Goal: Check status: Verify the current state of an ongoing process or item

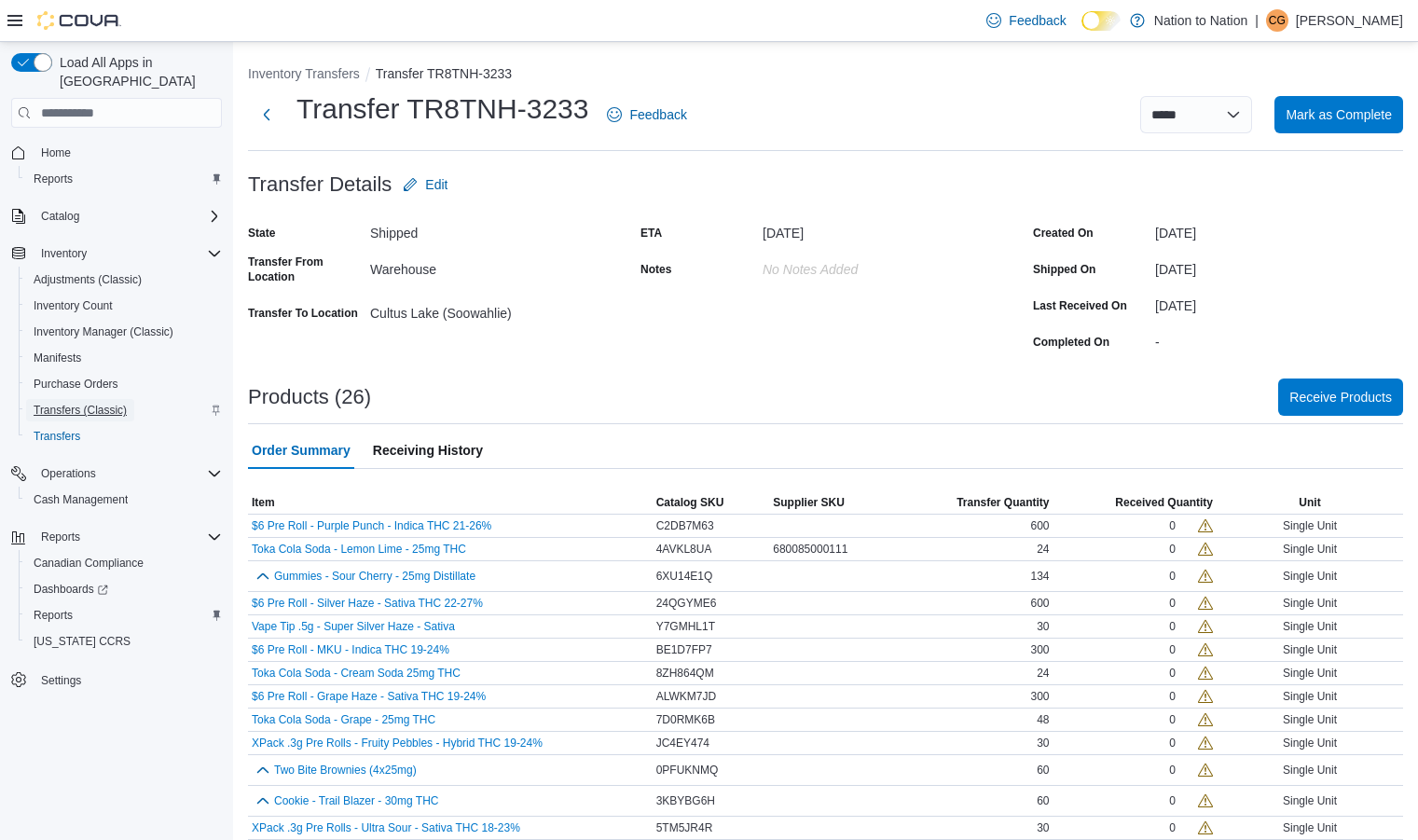
click at [75, 402] on span "Transfers (Classic)" at bounding box center [80, 409] width 94 height 15
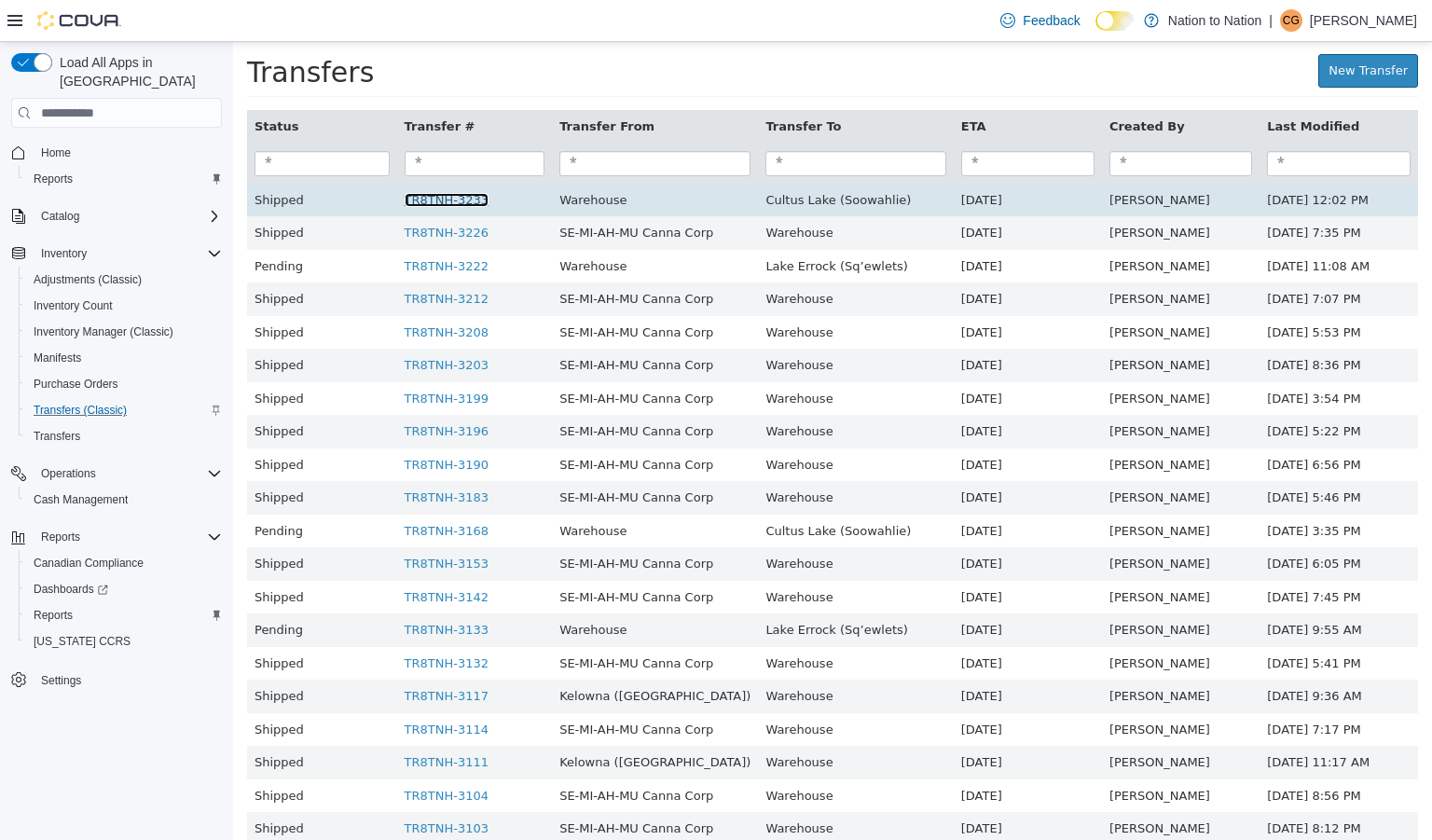
click at [423, 200] on link "TR8TNH-3233" at bounding box center [446, 200] width 84 height 14
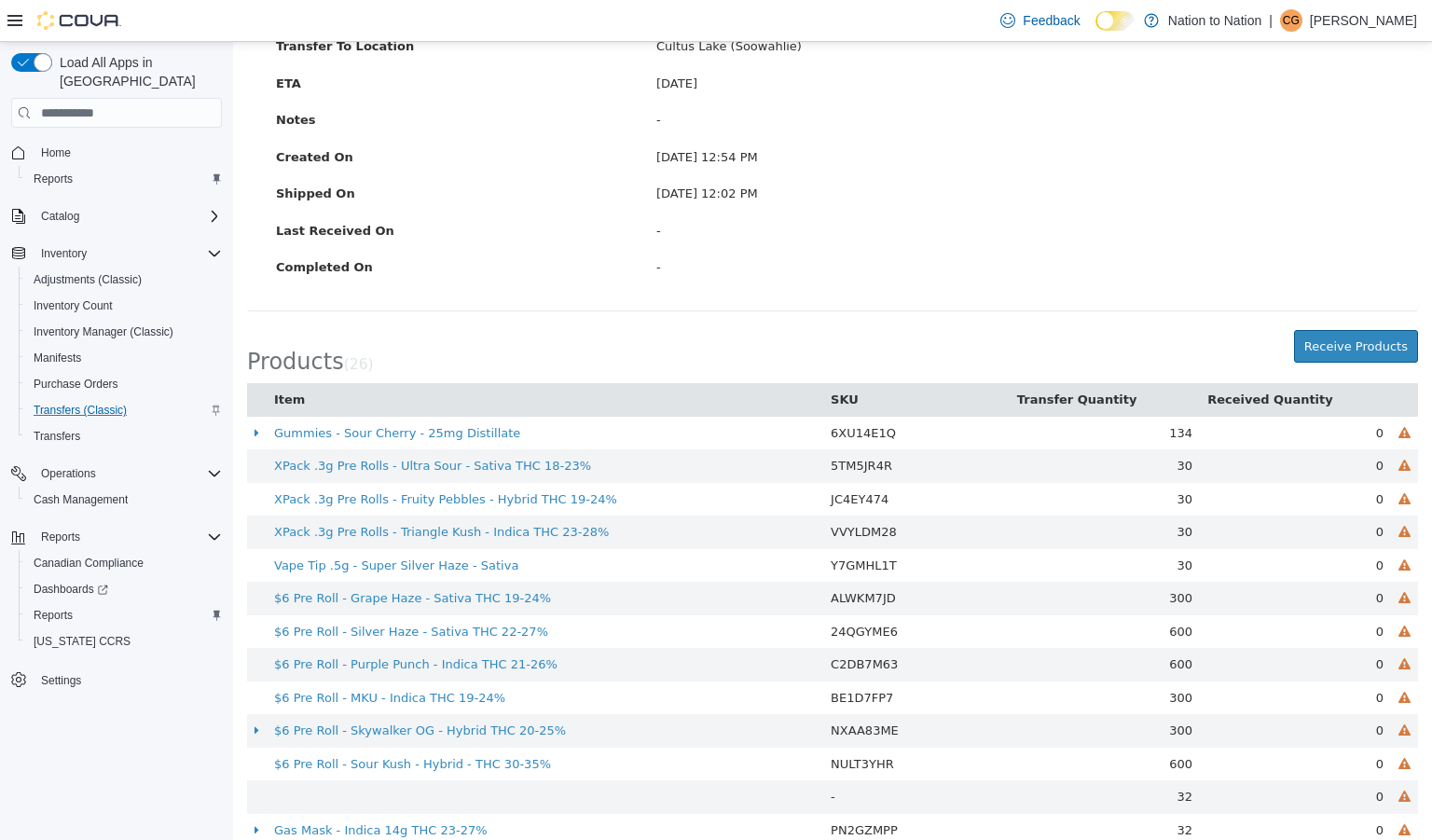
scroll to position [260, 0]
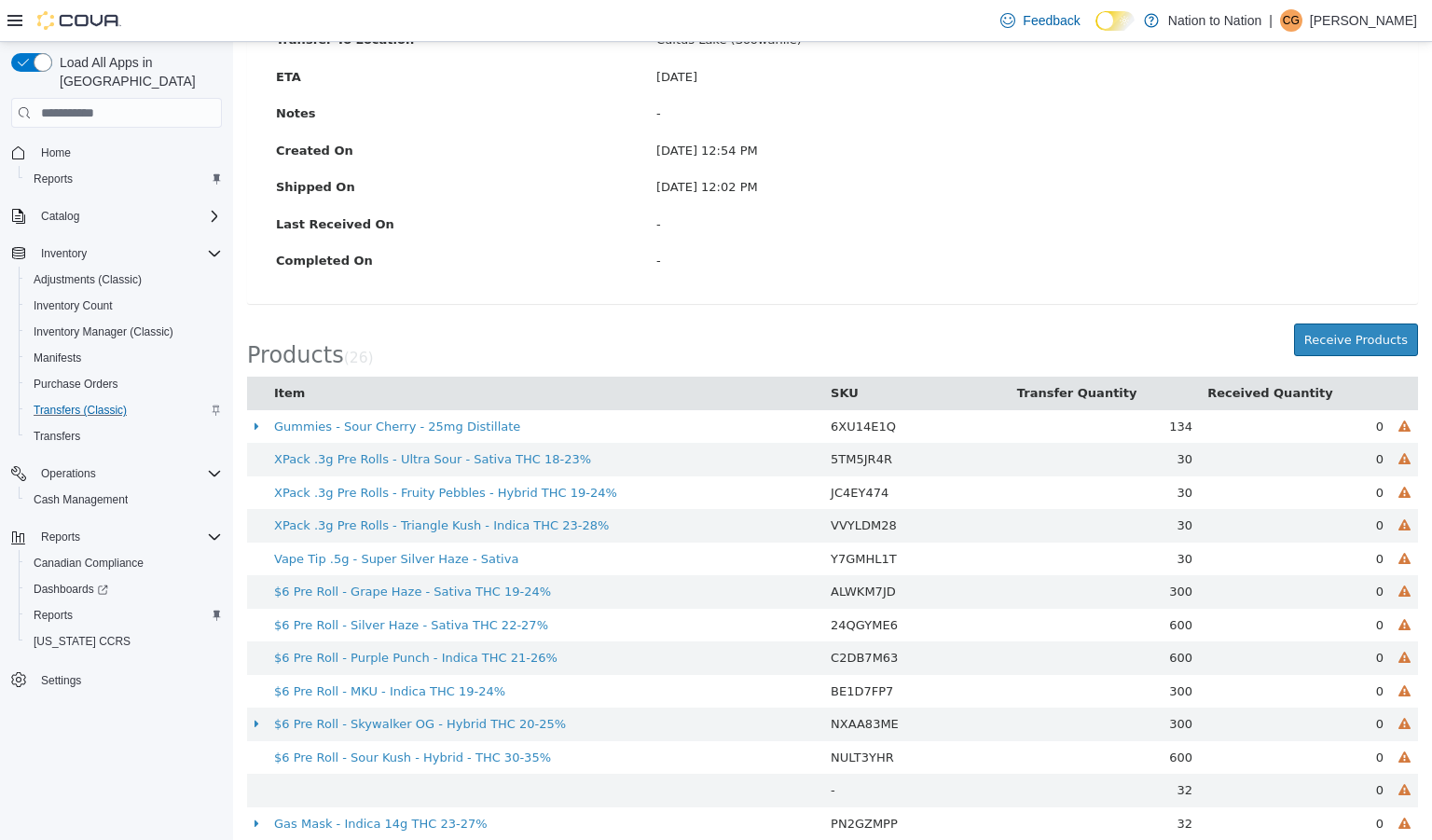
click at [15, 19] on icon at bounding box center [15, 19] width 15 height 15
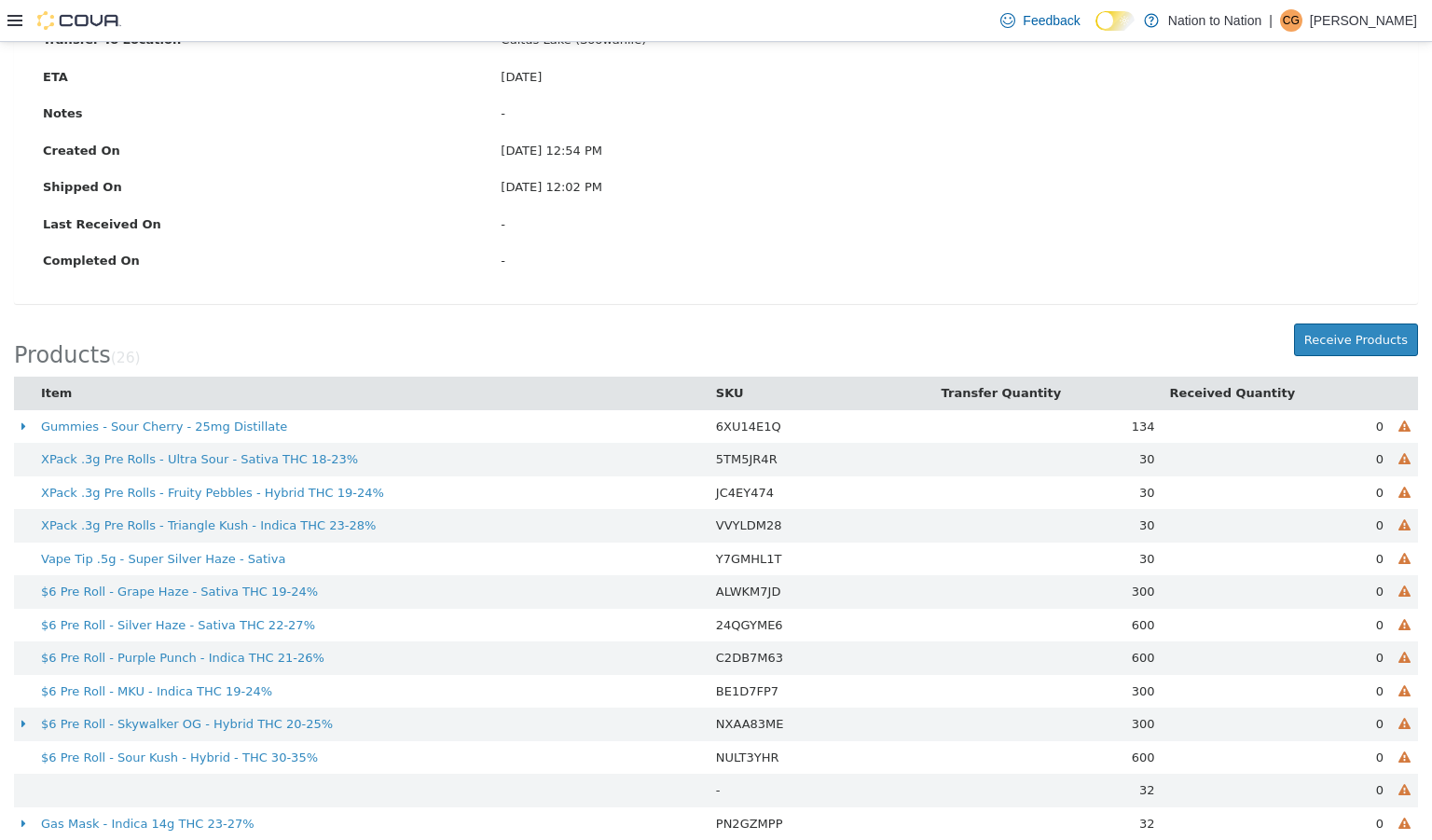
click at [15, 19] on icon at bounding box center [15, 19] width 15 height 15
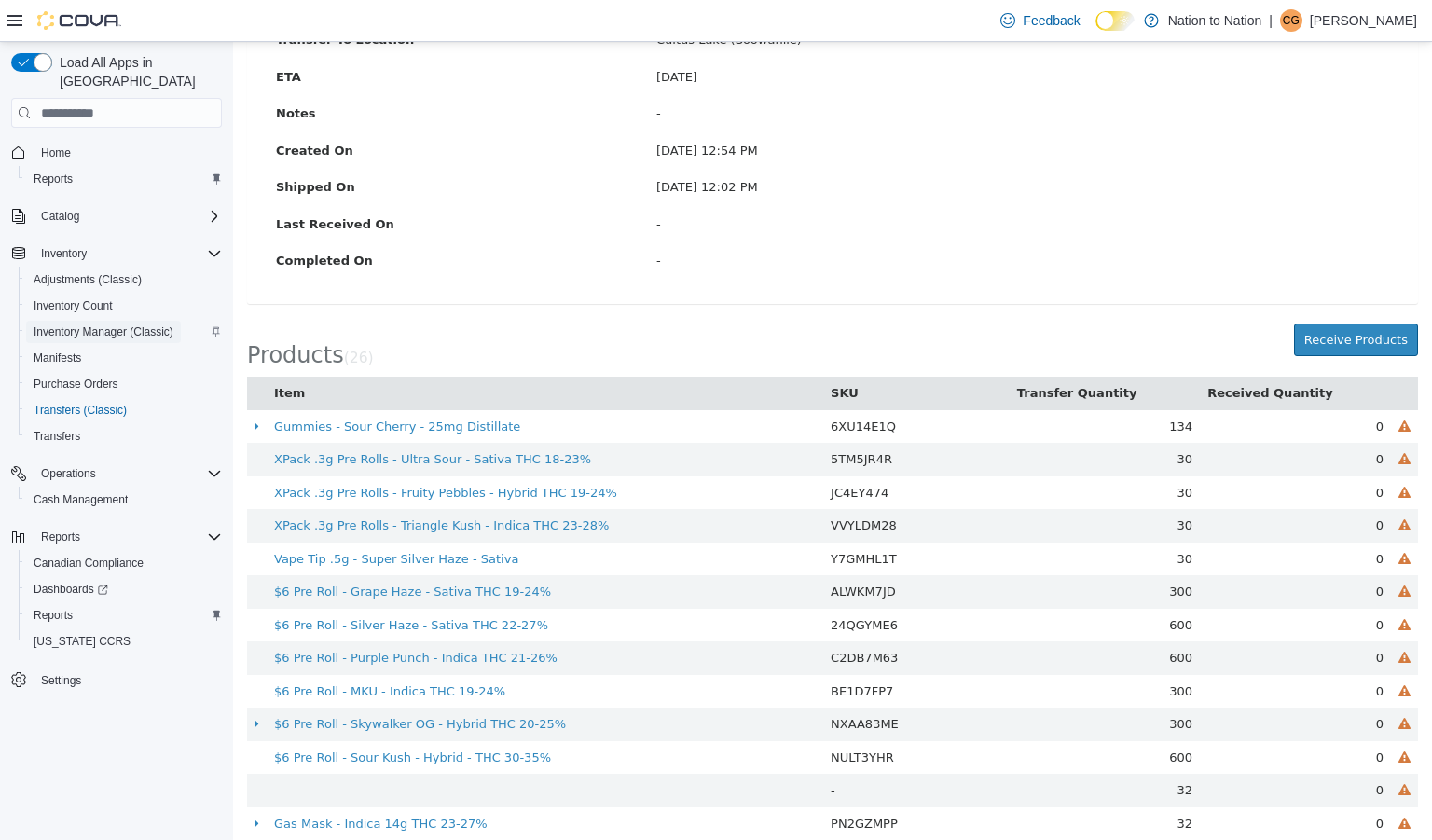
click at [78, 325] on span "Inventory Manager (Classic)" at bounding box center [102, 331] width 139 height 15
